Goal: Task Accomplishment & Management: Use online tool/utility

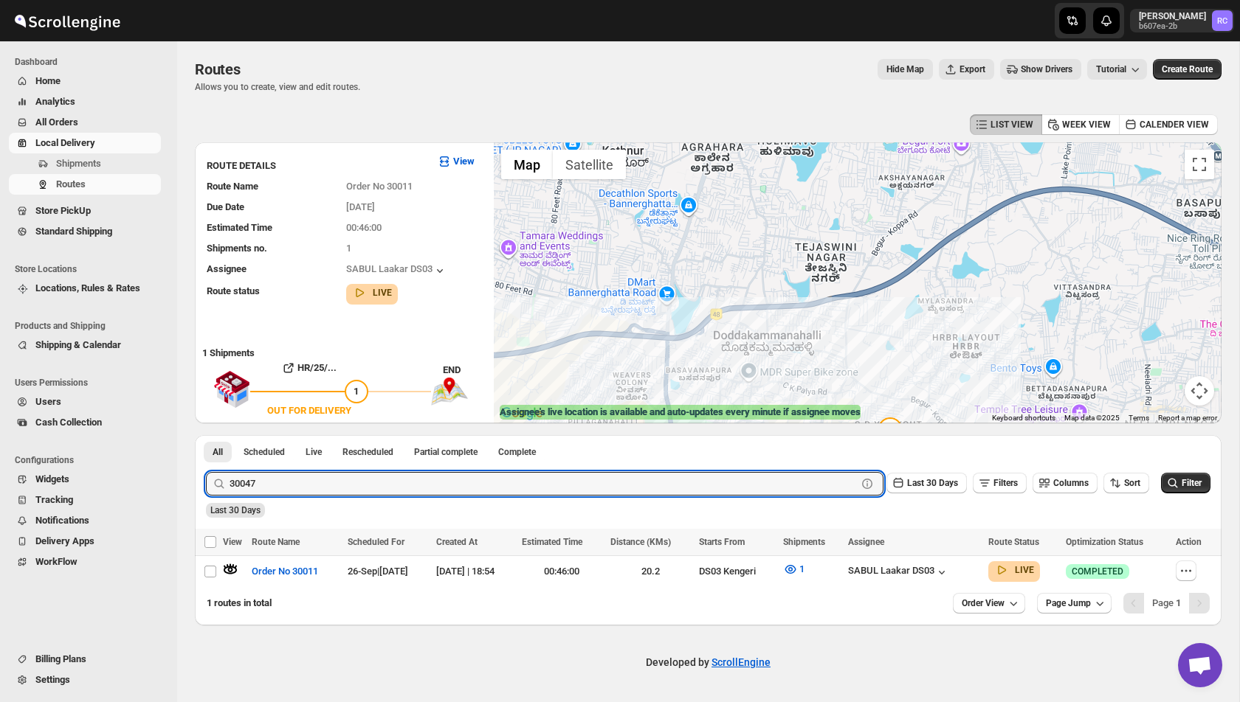
click at [206, 435] on button "Submit" at bounding box center [227, 442] width 42 height 15
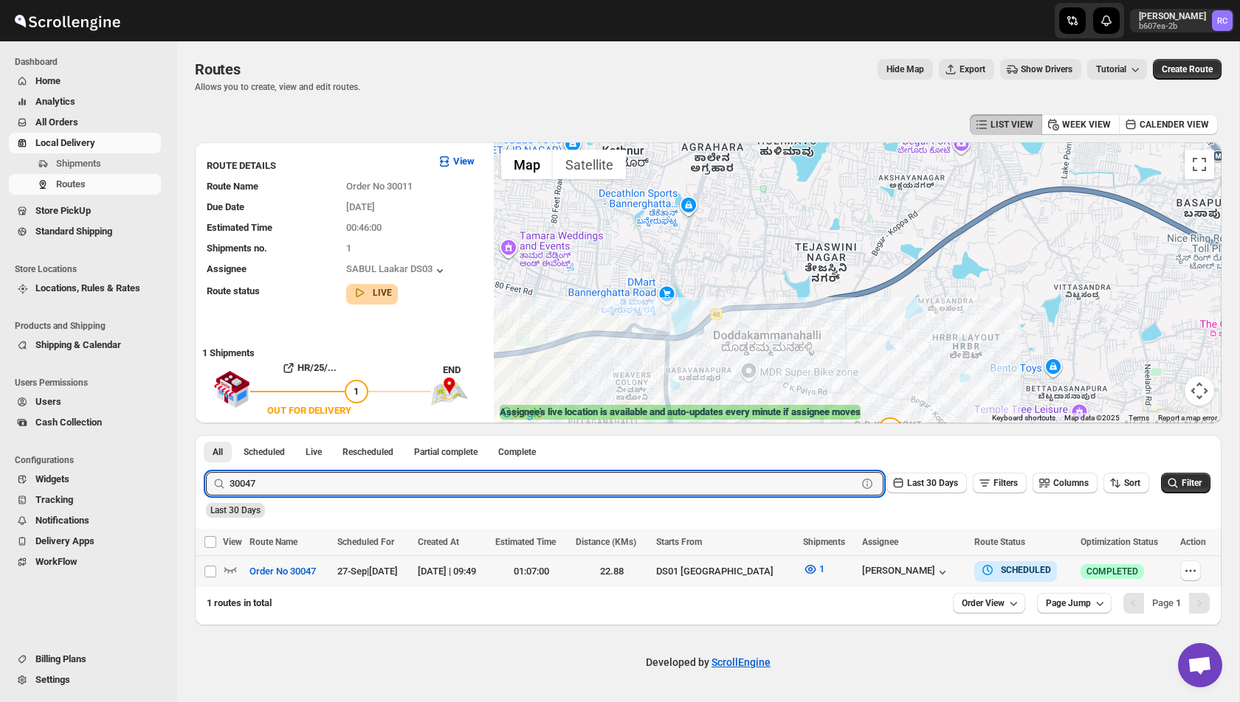
click at [239, 570] on div at bounding box center [234, 571] width 22 height 19
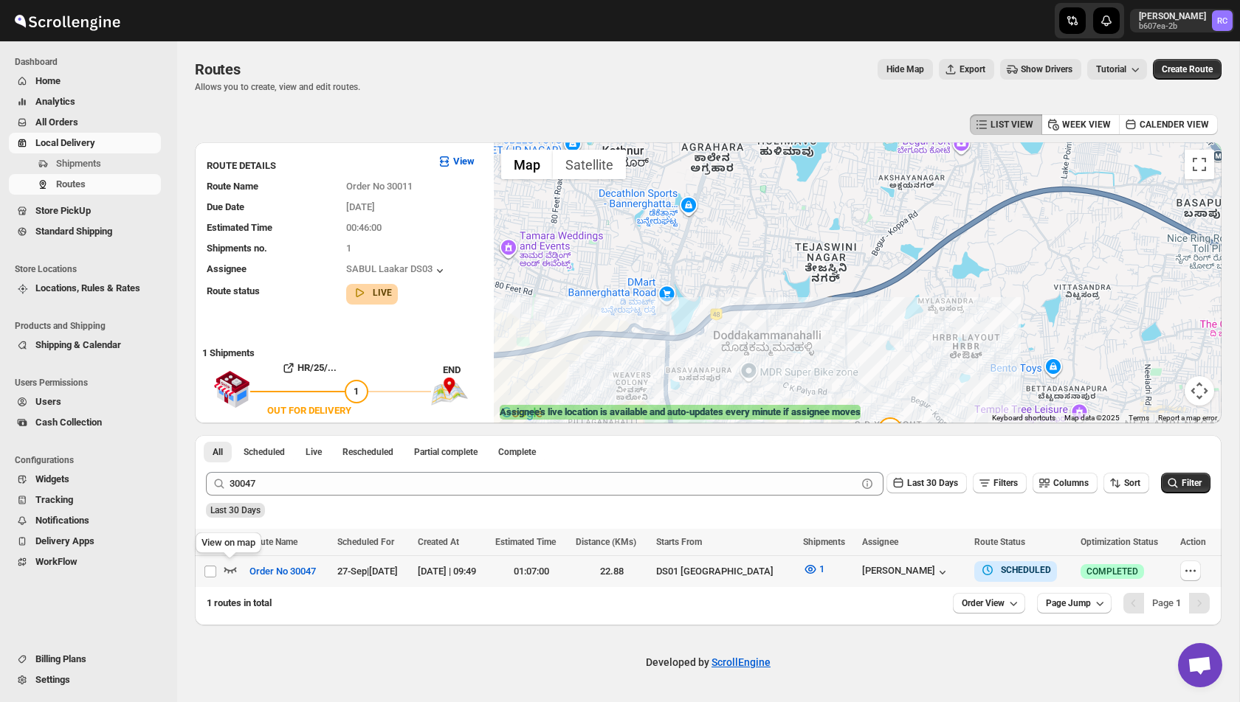
click at [229, 570] on icon "button" at bounding box center [230, 570] width 13 height 6
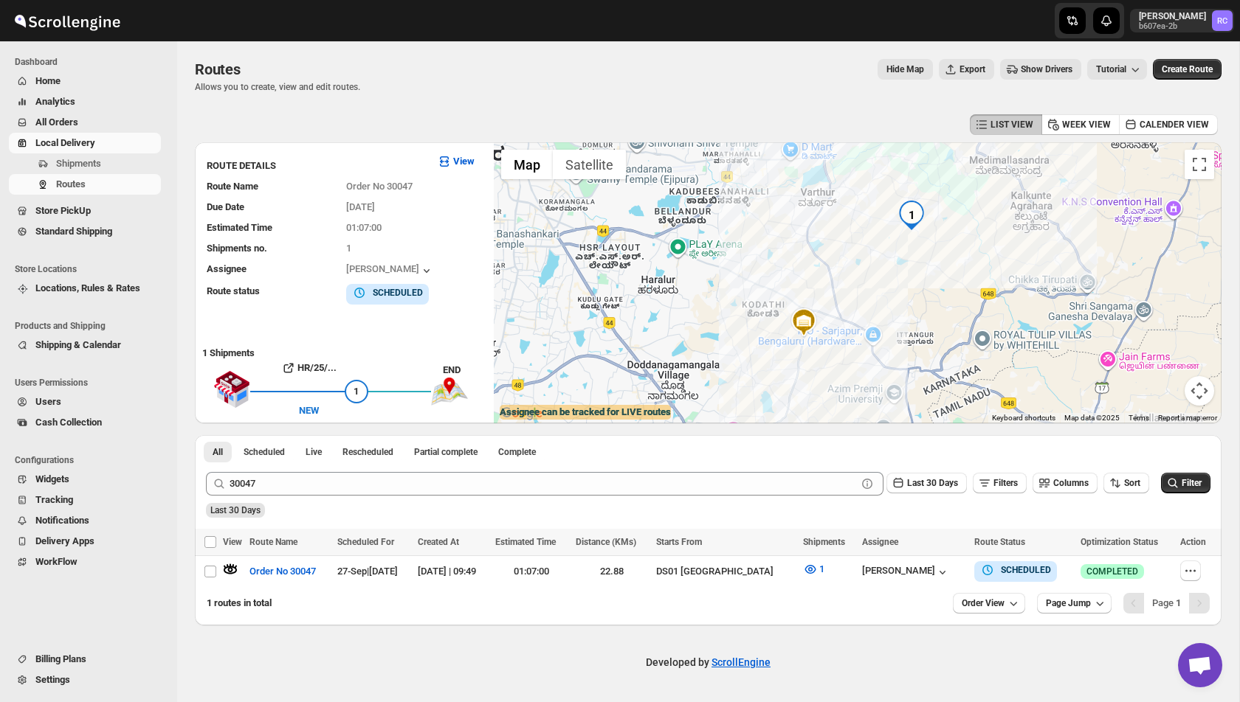
drag, startPoint x: 918, startPoint y: 221, endPoint x: 882, endPoint y: 278, distance: 67.6
click at [896, 230] on img "1" at bounding box center [911, 216] width 30 height 30
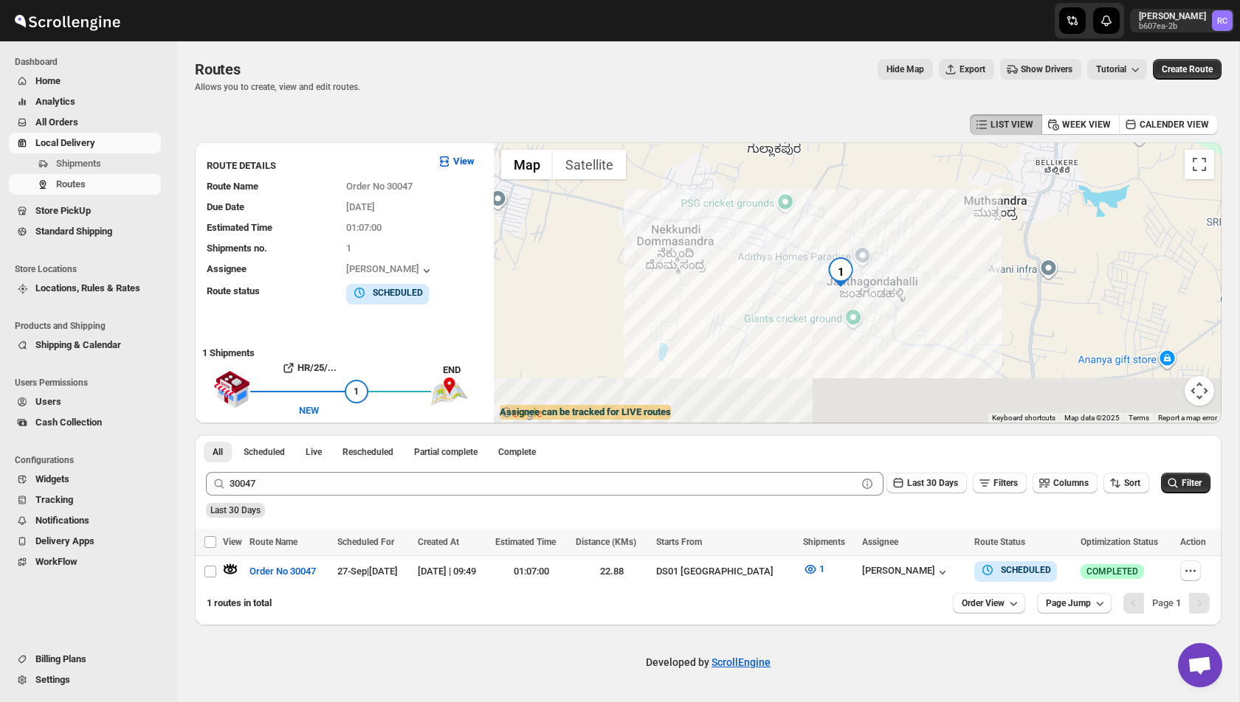
drag, startPoint x: 846, startPoint y: 305, endPoint x: 869, endPoint y: 218, distance: 90.2
click at [869, 218] on div at bounding box center [858, 282] width 728 height 281
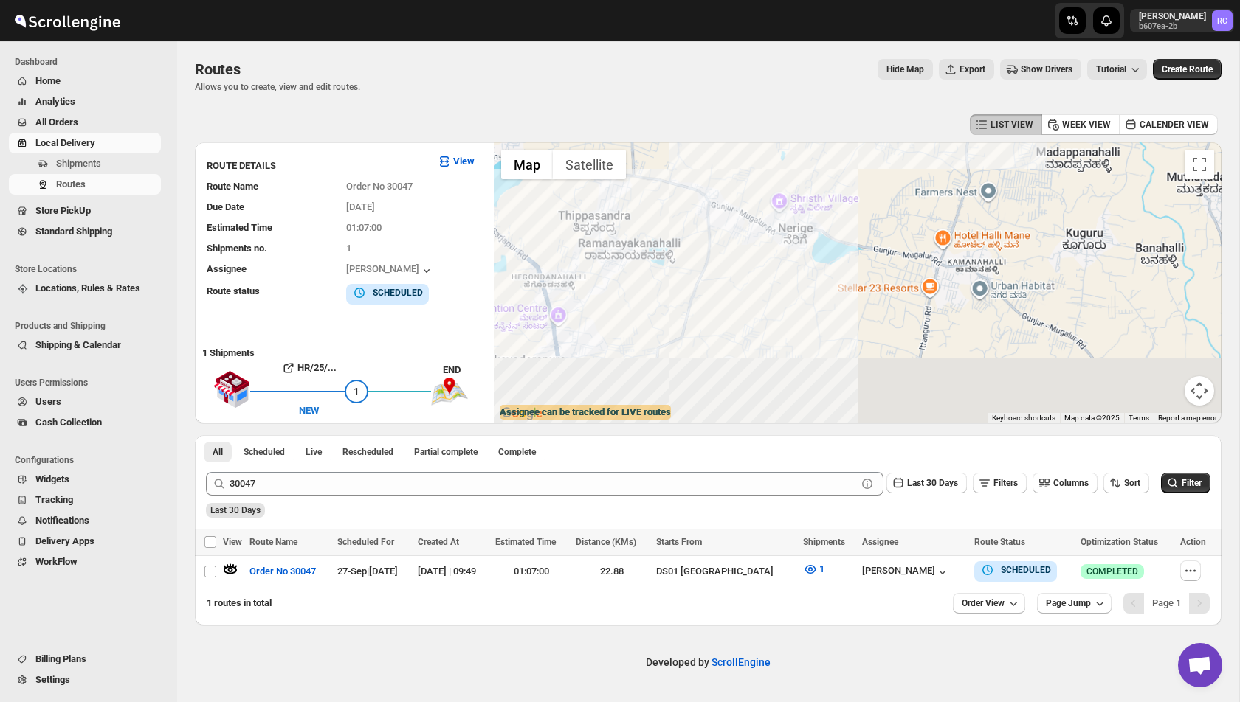
drag, startPoint x: 729, startPoint y: 331, endPoint x: 807, endPoint y: 143, distance: 203.8
click at [807, 142] on div at bounding box center [858, 282] width 728 height 281
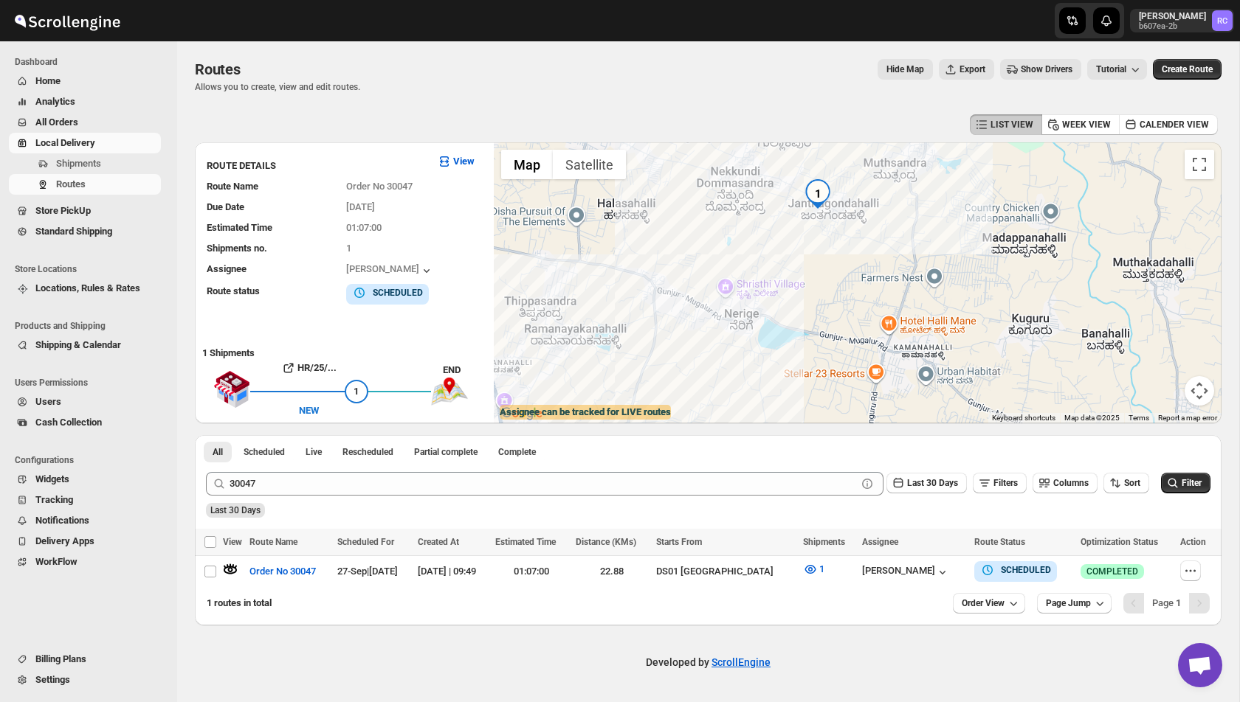
drag, startPoint x: 795, startPoint y: 192, endPoint x: 704, endPoint y: 339, distance: 172.6
click at [704, 339] on div at bounding box center [858, 282] width 728 height 281
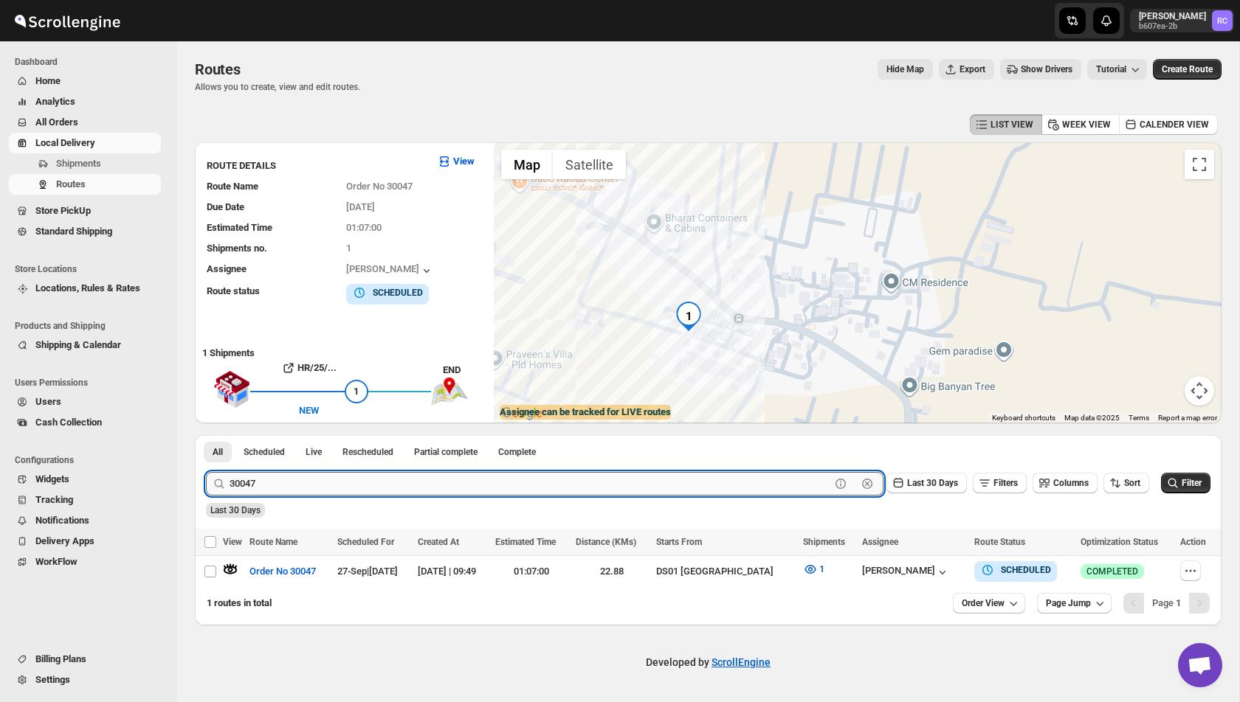
click at [279, 480] on input "30047" at bounding box center [529, 484] width 601 height 24
paste input "9"
type input "30049"
click at [206, 435] on button "Submit" at bounding box center [227, 442] width 42 height 15
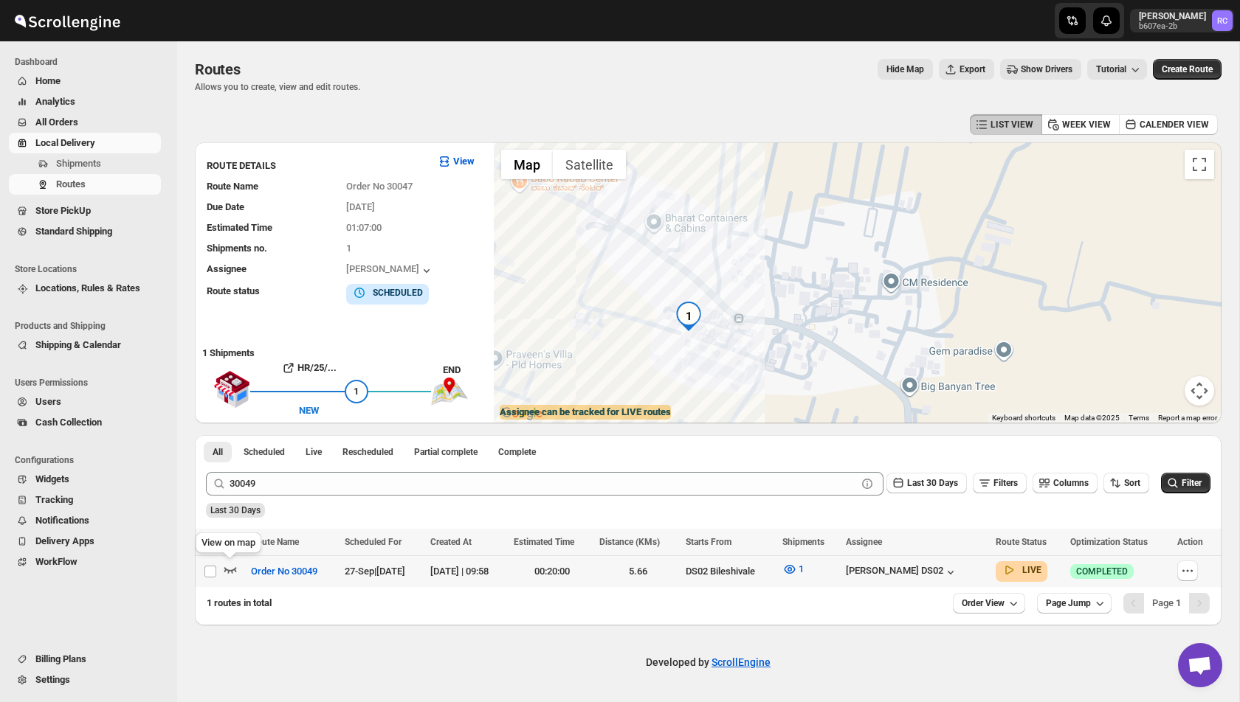
click at [232, 569] on icon "button" at bounding box center [230, 569] width 15 height 15
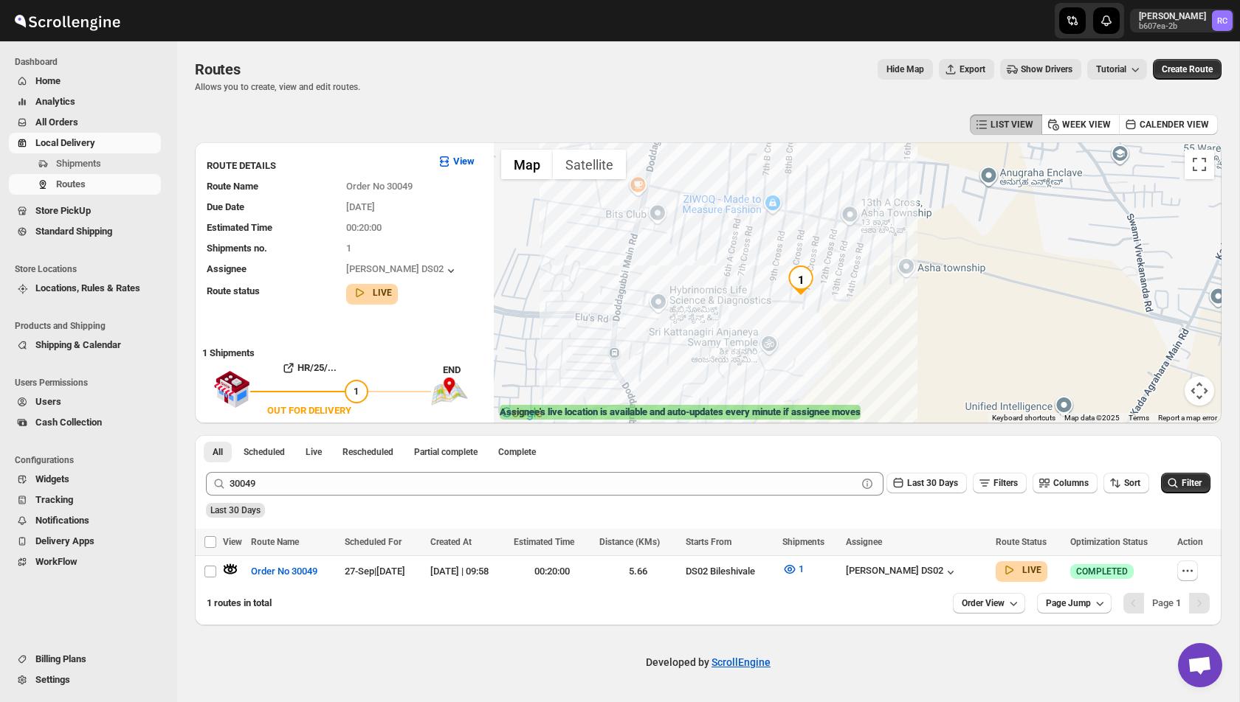
drag, startPoint x: 764, startPoint y: 356, endPoint x: 754, endPoint y: 141, distance: 214.9
click at [754, 141] on div "LIST VIEW WEEK VIEW CALENDER VIEW ROUTE DETAILS View Route Name Order No 30049 …" at bounding box center [708, 368] width 1026 height 515
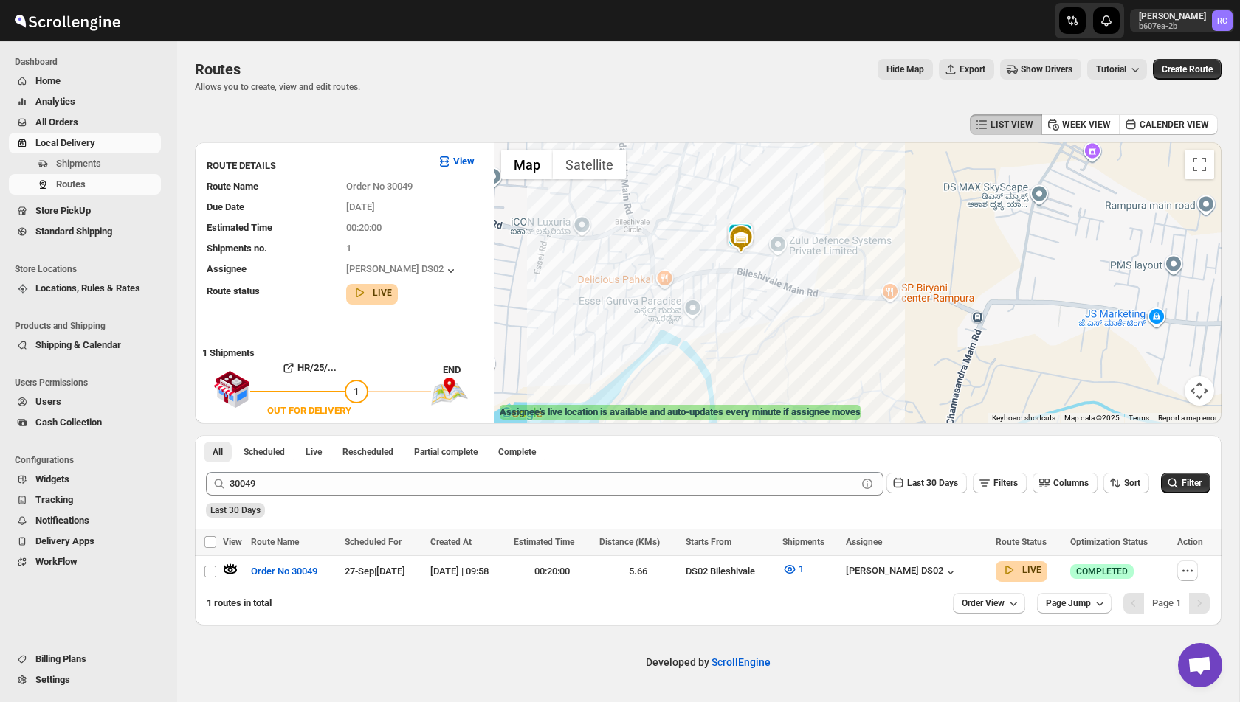
drag, startPoint x: 801, startPoint y: 181, endPoint x: 767, endPoint y: 317, distance: 140.7
click at [767, 314] on div at bounding box center [858, 282] width 728 height 281
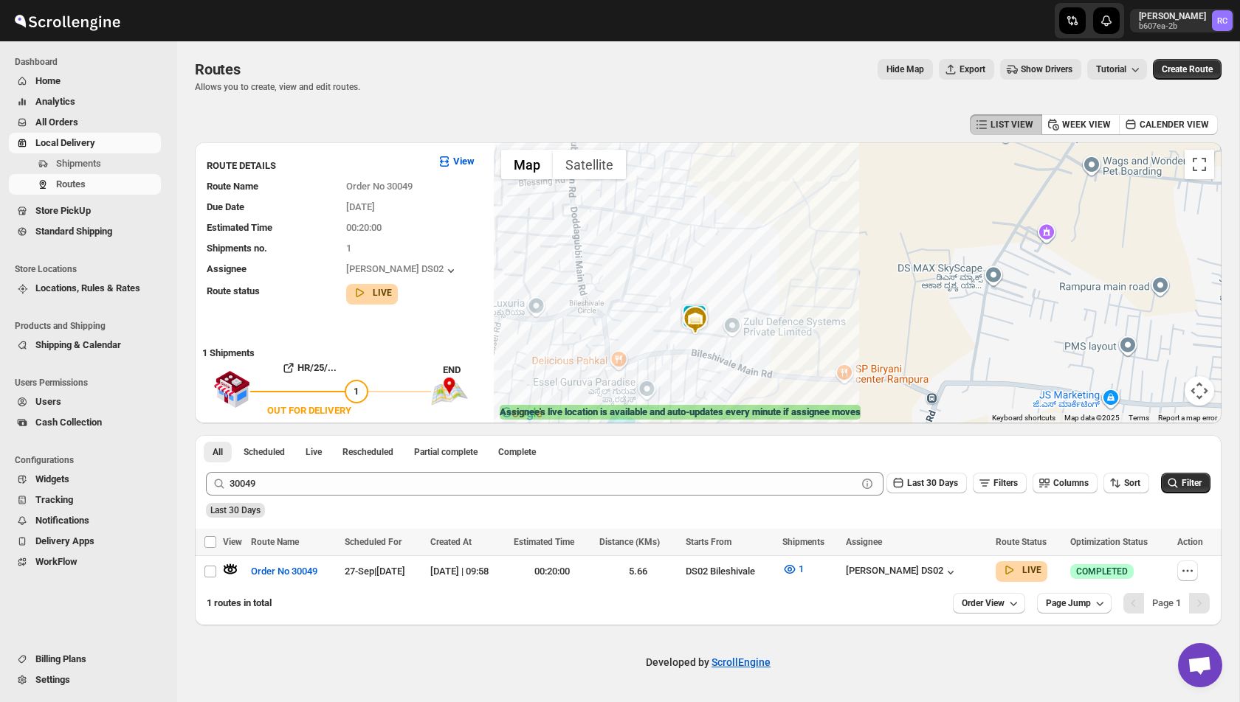
drag, startPoint x: 812, startPoint y: 324, endPoint x: 829, endPoint y: 114, distance: 210.2
click at [829, 114] on div "LIST VIEW WEEK VIEW CALENDER VIEW ROUTE DETAILS View Route Name Order No 30049 …" at bounding box center [708, 368] width 1026 height 515
